Goal: Information Seeking & Learning: Learn about a topic

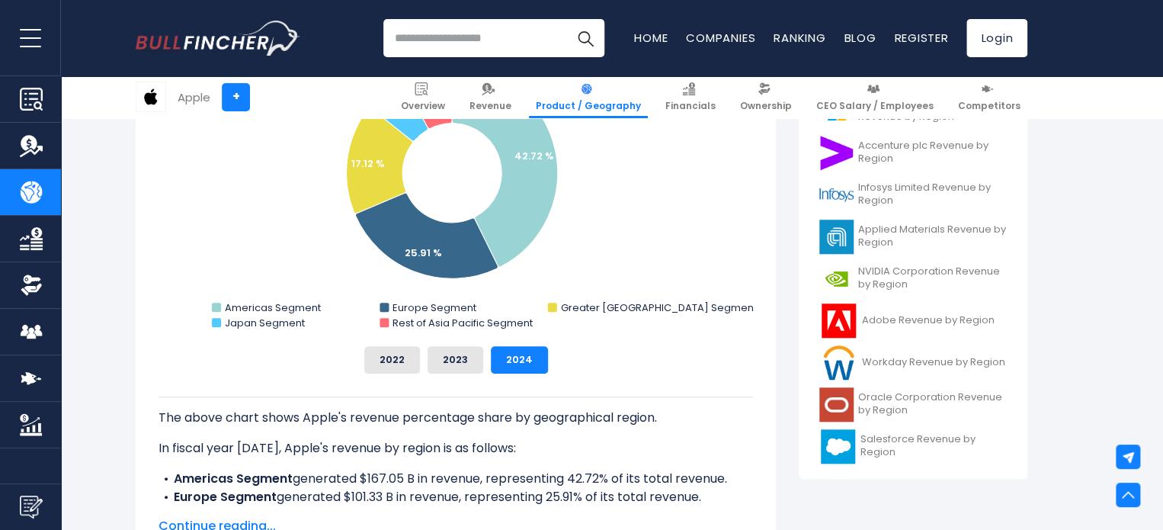
scroll to position [457, 0]
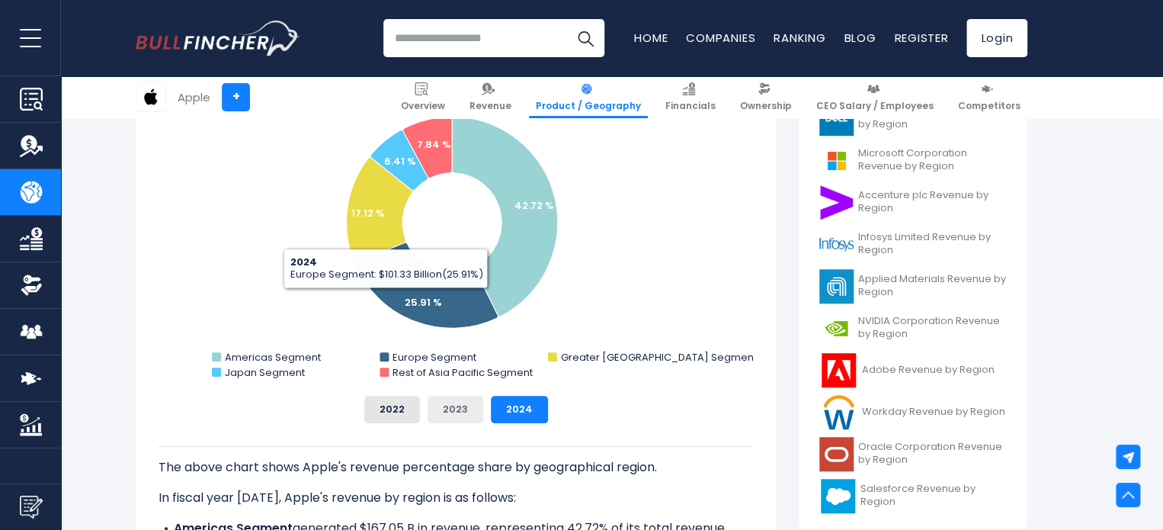
click at [465, 406] on button "2023" at bounding box center [456, 409] width 56 height 27
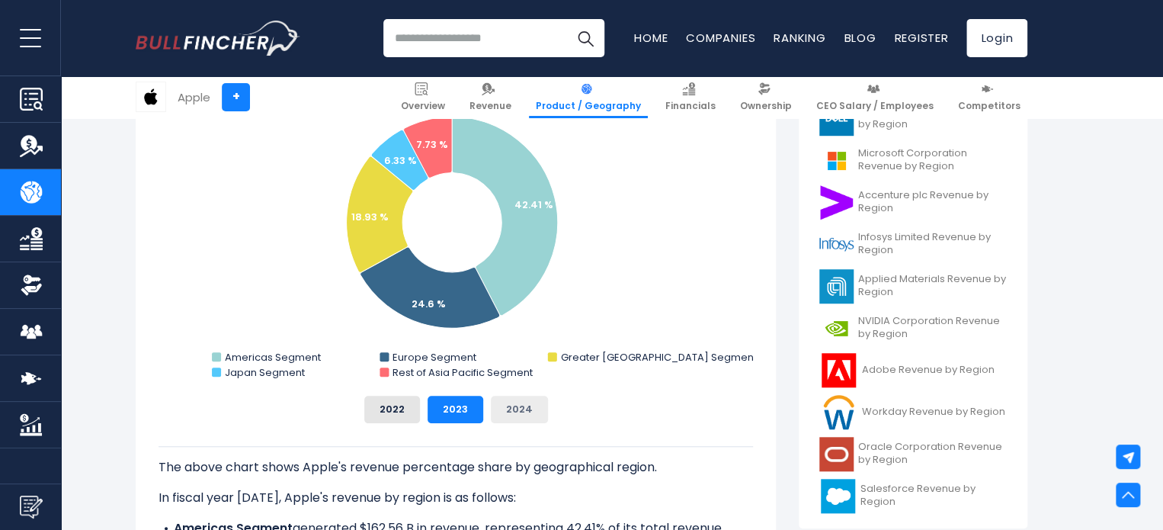
click at [502, 409] on button "2024" at bounding box center [519, 409] width 57 height 27
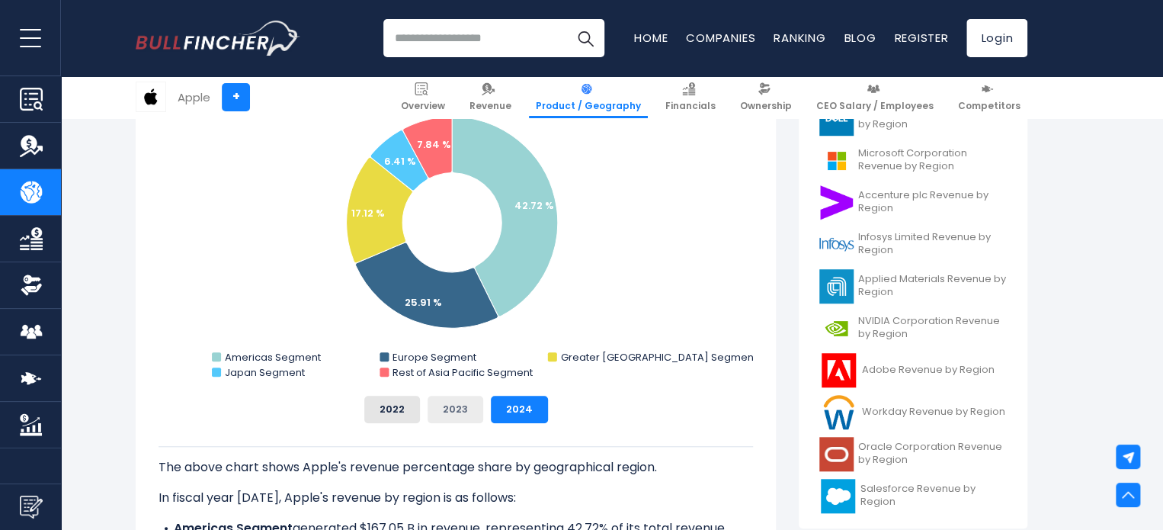
click at [467, 407] on button "2023" at bounding box center [456, 409] width 56 height 27
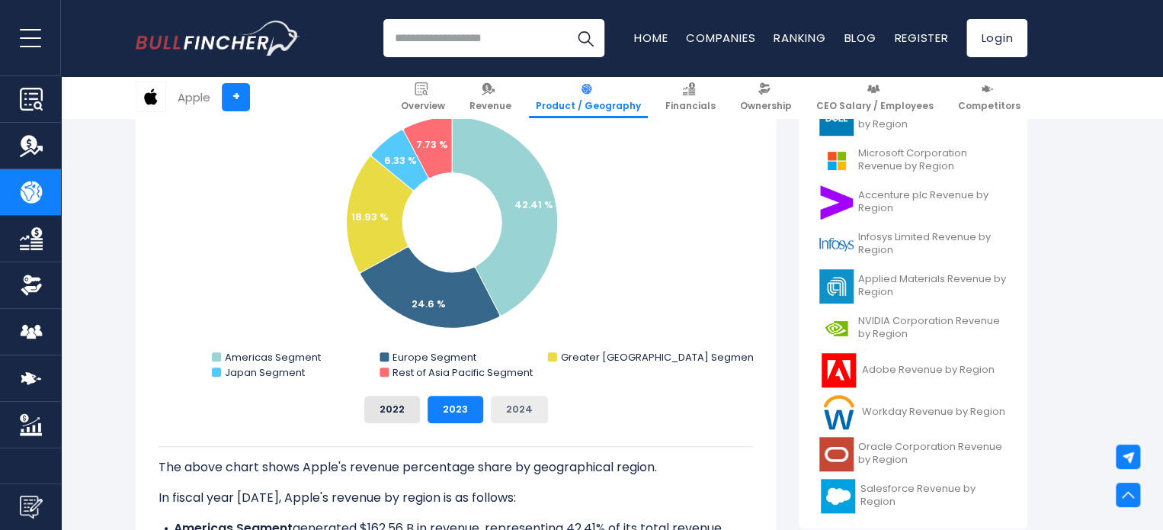
click at [537, 399] on button "2024" at bounding box center [519, 409] width 57 height 27
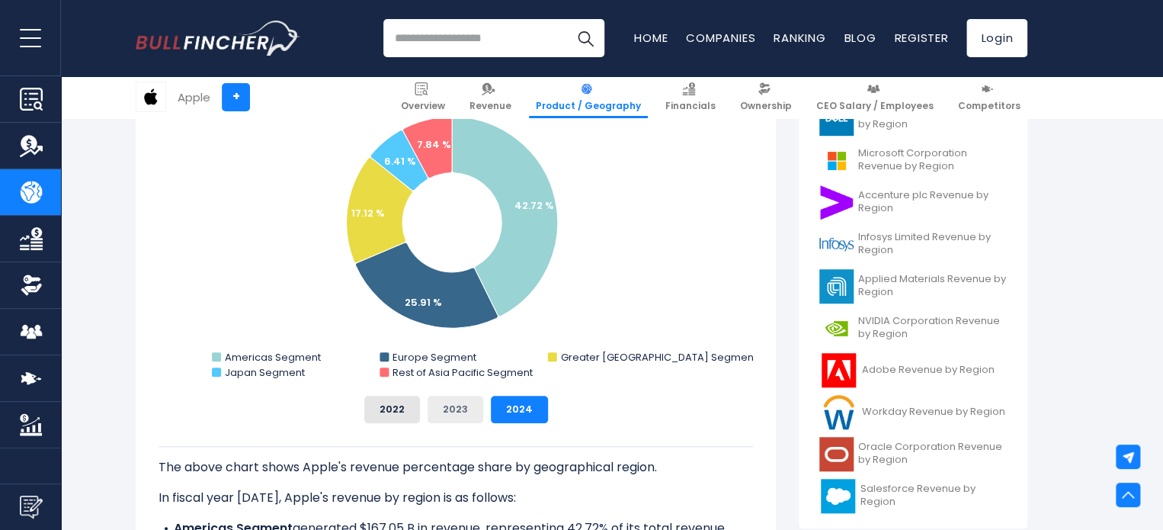
click at [459, 405] on button "2023" at bounding box center [456, 409] width 56 height 27
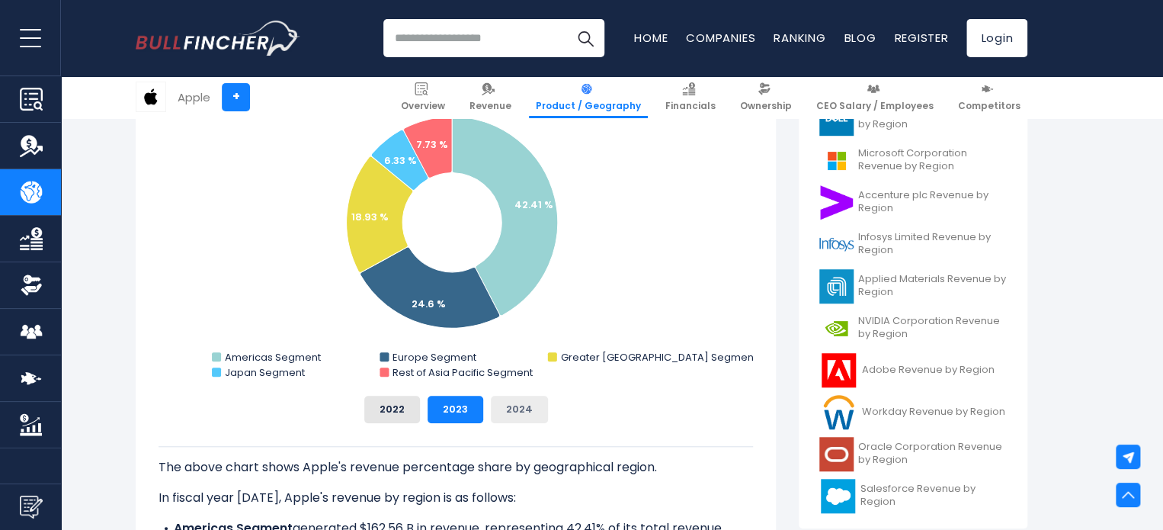
click at [532, 407] on button "2024" at bounding box center [519, 409] width 57 height 27
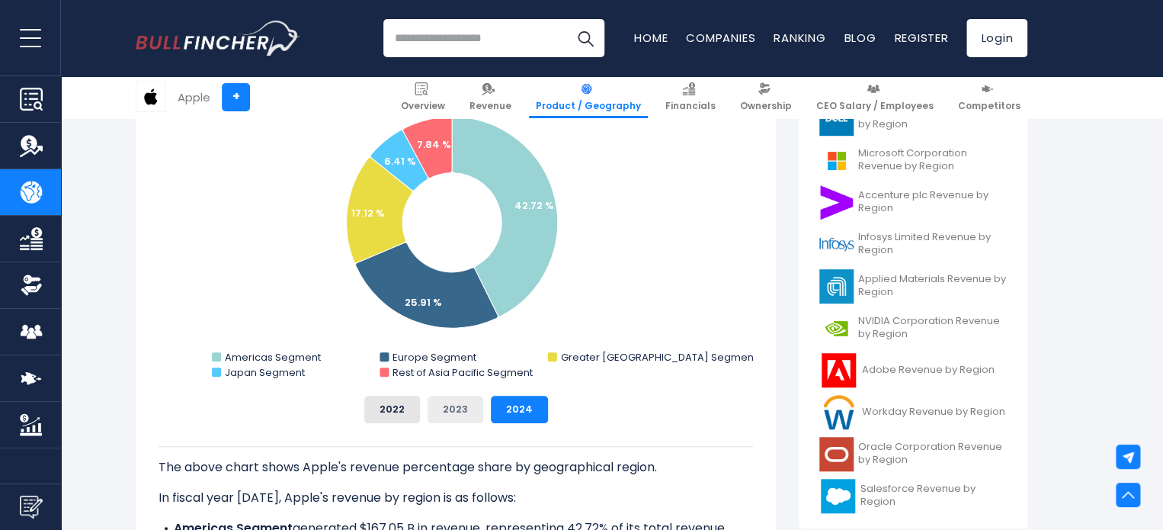
click at [448, 411] on button "2023" at bounding box center [456, 409] width 56 height 27
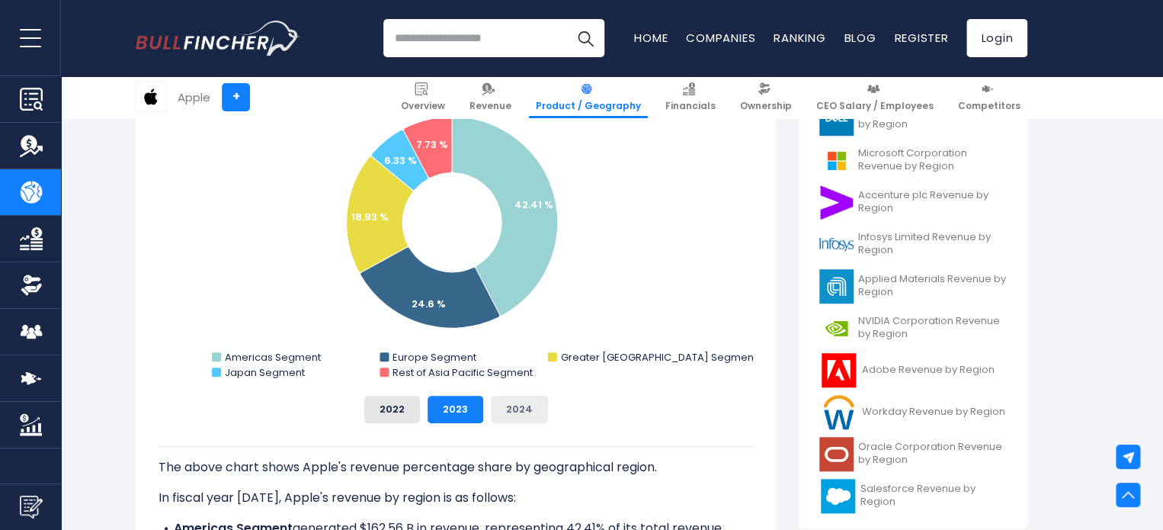
click at [503, 409] on button "2024" at bounding box center [519, 409] width 57 height 27
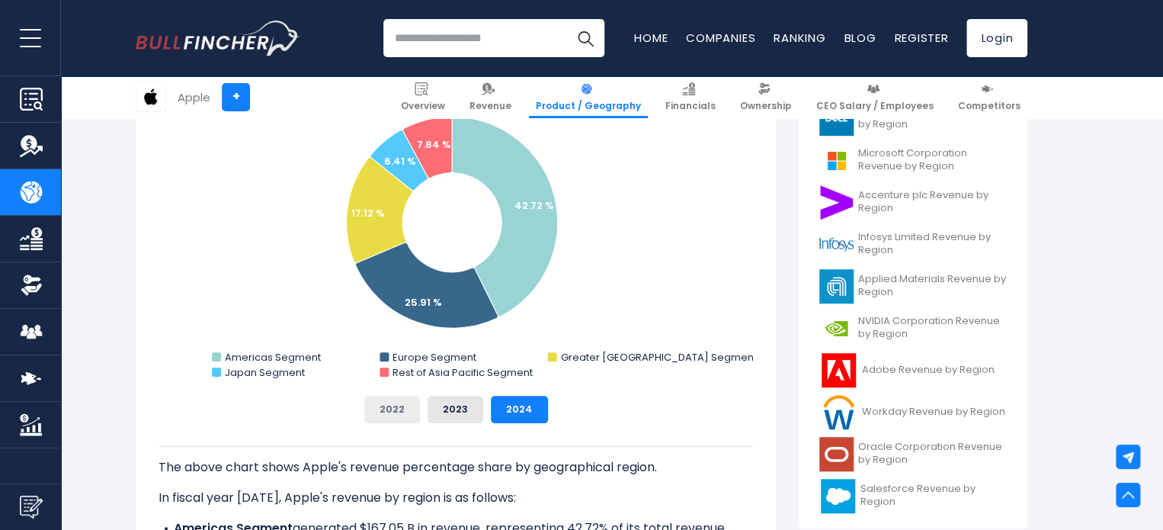
click at [391, 412] on button "2022" at bounding box center [392, 409] width 56 height 27
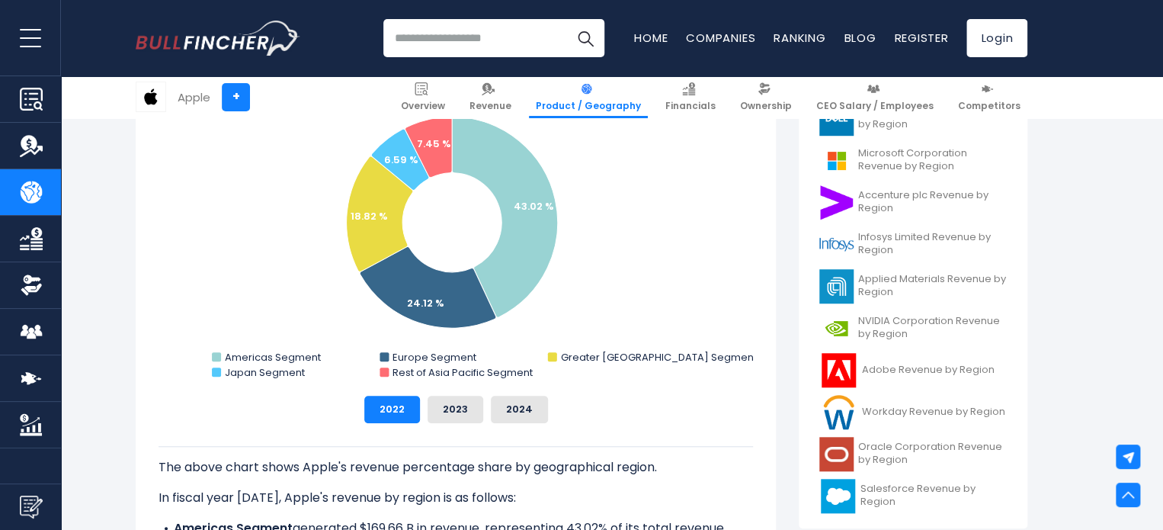
click at [422, 410] on div "2022 2023 2024" at bounding box center [456, 409] width 595 height 27
click at [463, 410] on button "2023" at bounding box center [456, 409] width 56 height 27
click at [514, 405] on button "2024" at bounding box center [519, 409] width 57 height 27
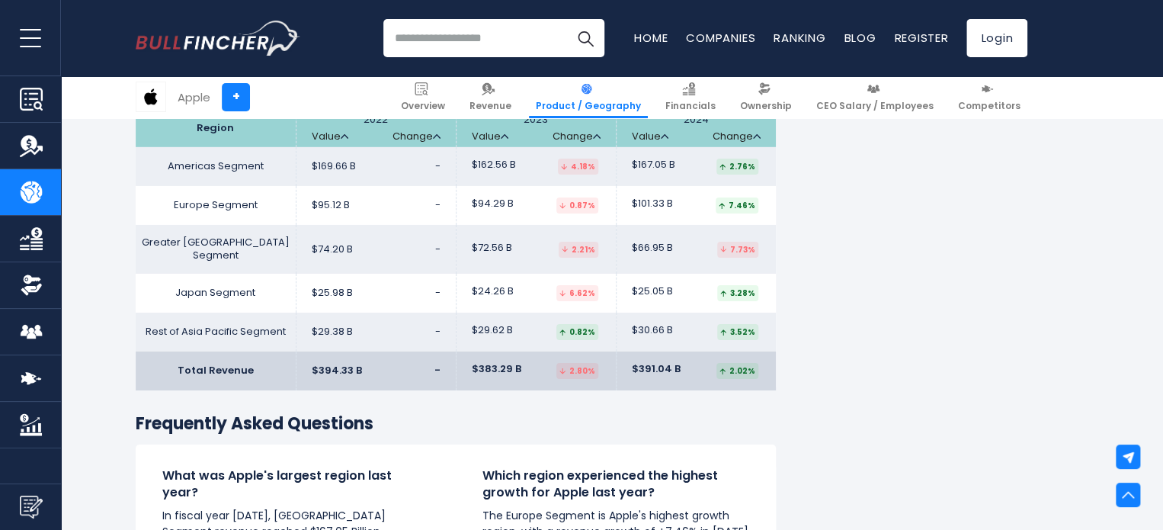
scroll to position [2439, 0]
